Goal: Task Accomplishment & Management: Use online tool/utility

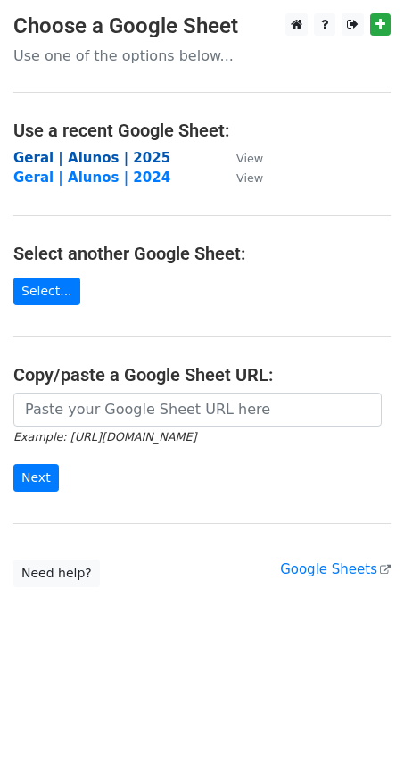
click at [68, 159] on strong "Geral | Alunos | 2025" at bounding box center [91, 158] width 157 height 16
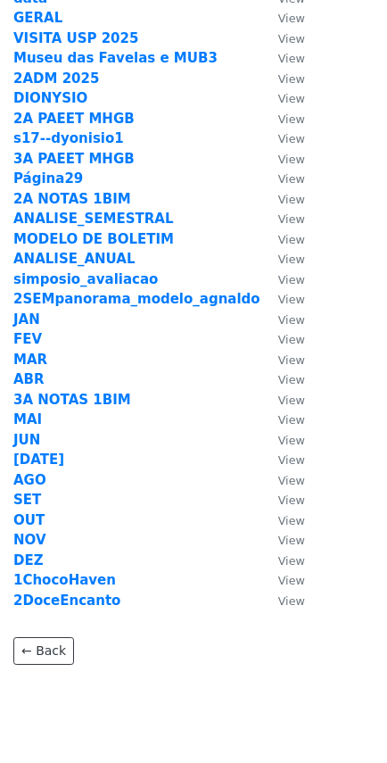
scroll to position [273, 0]
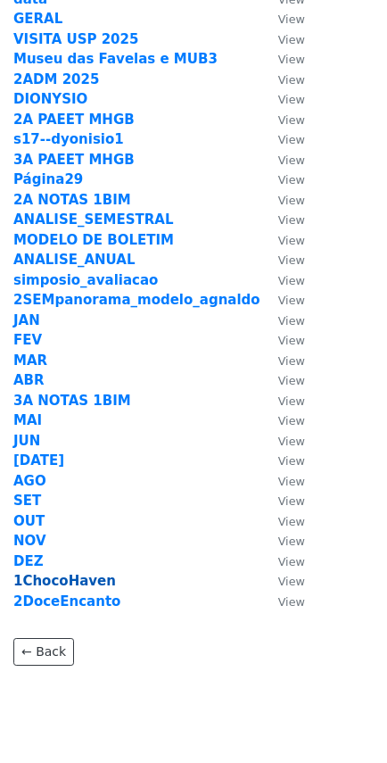
click at [55, 573] on strong "1ChocoHaven" at bounding box center [64, 581] width 103 height 16
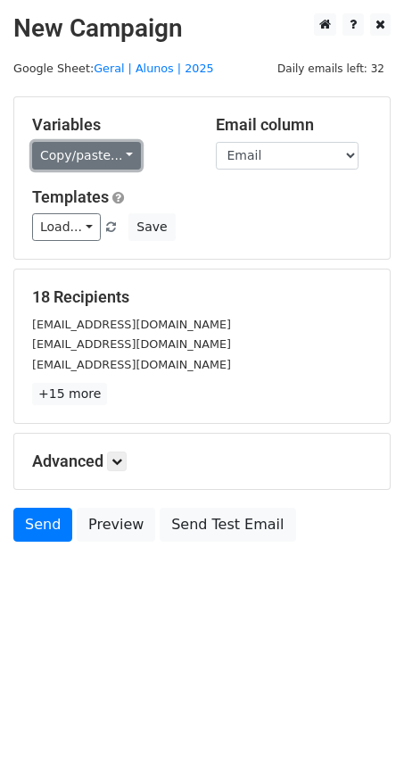
click at [77, 144] on link "Copy/paste..." at bounding box center [86, 156] width 109 height 28
